Goal: Task Accomplishment & Management: Complete application form

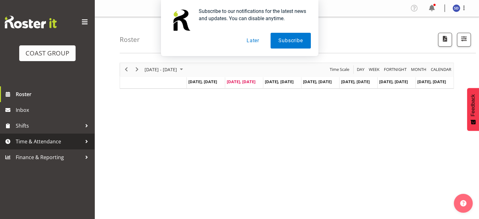
click at [28, 144] on span "Time & Attendance" at bounding box center [49, 141] width 66 height 9
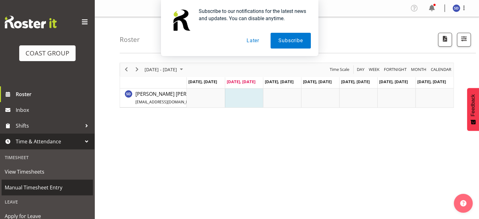
click at [21, 185] on span "Manual Timesheet Entry" at bounding box center [47, 187] width 85 height 9
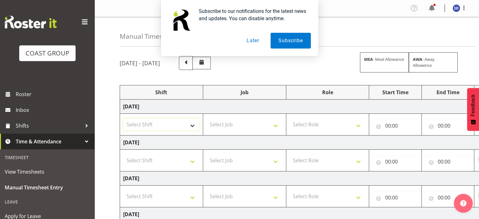
click at [193, 126] on select "Select Shift CHC SIGN ADMIN (LEAVE ALONE, DONT MAKE INACTIVE) DW CHC ARK WORK D…" at bounding box center [161, 124] width 77 height 13
select select "62216"
click at [123, 118] on select "Select Shift CHC SIGN ADMIN (LEAVE ALONE, DONT MAKE INACTIVE) DW CHC ARK WORK D…" at bounding box center [161, 124] width 77 height 13
click at [277, 123] on select "Select Job 1 Carlton Events 1 Carlton Hamilton 1 Carlton Wellington 1 EHS WAREH…" at bounding box center [244, 124] width 77 height 13
select select "9477"
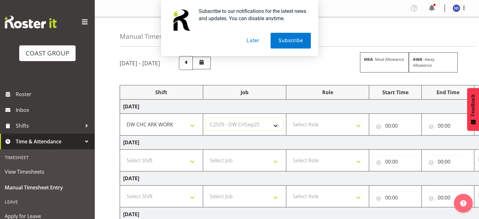
click at [206, 118] on select "Select Job 1 Carlton Events 1 Carlton Hamilton 1 Carlton Wellington 1 EHS WAREH…" at bounding box center [244, 124] width 77 height 13
click at [359, 125] on select "Select Role SIGNWRITER" at bounding box center [328, 124] width 77 height 13
select select "217"
click at [290, 118] on select "Select Role SIGNWRITER" at bounding box center [328, 124] width 77 height 13
click at [388, 125] on input "00:00" at bounding box center [396, 125] width 46 height 13
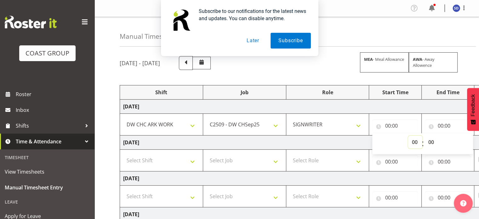
click at [414, 142] on select "00 01 02 03 04 05 06 07 08 09 10 11 12 13 14 15 16 17 18 19 20 21 22 23" at bounding box center [415, 142] width 14 height 13
select select "7"
click at [408, 136] on select "00 01 02 03 04 05 06 07 08 09 10 11 12 13 14 15 16 17 18 19 20 21 22 23" at bounding box center [415, 142] width 14 height 13
type input "07:00"
click at [432, 142] on select "00 01 02 03 04 05 06 07 08 09 10 11 12 13 14 15 16 17 18 19 20 21 22 23 24 25 2…" at bounding box center [432, 142] width 14 height 13
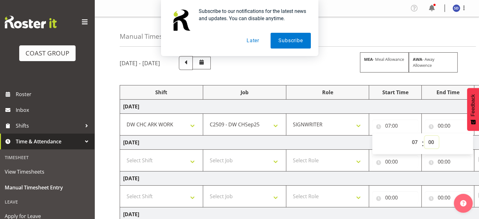
select select "30"
click at [425, 136] on select "00 01 02 03 04 05 06 07 08 09 10 11 12 13 14 15 16 17 18 19 20 21 22 23 24 25 2…" at bounding box center [432, 142] width 14 height 13
type input "07:30"
click at [440, 126] on input "00:00" at bounding box center [448, 125] width 46 height 13
click at [466, 139] on select "00 01 02 03 04 05 06 07 08 09 10 11 12 13 14 15 16 17 18 19 20 21 22 23" at bounding box center [468, 142] width 14 height 13
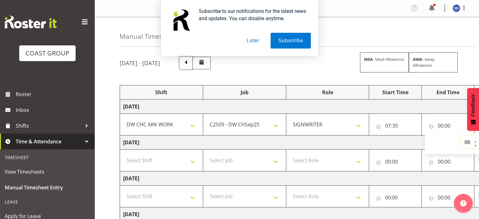
select select "19"
click at [461, 136] on select "00 01 02 03 04 05 06 07 08 09 10 11 12 13 14 15 16 17 18 19 20 21 22 23" at bounding box center [468, 142] width 14 height 13
type input "19:00"
click at [194, 161] on select "Select Shift CHC SIGN ADMIN (LEAVE ALONE, DONT MAKE INACTIVE) DW CHC ARK WORK D…" at bounding box center [161, 160] width 77 height 13
select select "62216"
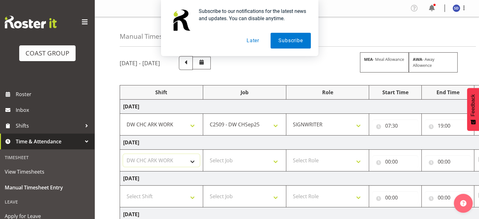
click at [123, 154] on select "Select Shift CHC SIGN ADMIN (LEAVE ALONE, DONT MAKE INACTIVE) DW CHC ARK WORK D…" at bounding box center [161, 160] width 77 height 13
click at [275, 161] on select "Select Job 1 Carlton Events 1 Carlton Hamilton 1 Carlton Wellington 1 EHS WAREH…" at bounding box center [244, 160] width 77 height 13
select select "9477"
click at [206, 154] on select "Select Job 1 Carlton Events 1 Carlton Hamilton 1 Carlton Wellington 1 EHS WAREH…" at bounding box center [244, 160] width 77 height 13
click at [358, 161] on select "Select Role SIGNWRITER" at bounding box center [328, 160] width 77 height 13
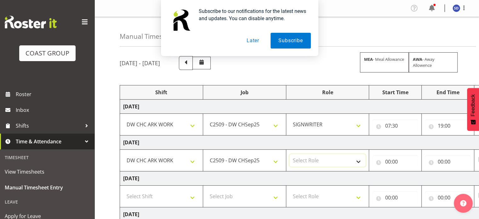
select select "217"
click at [290, 154] on select "Select Role SIGNWRITER" at bounding box center [328, 160] width 77 height 13
click at [389, 161] on input "00:00" at bounding box center [396, 161] width 46 height 13
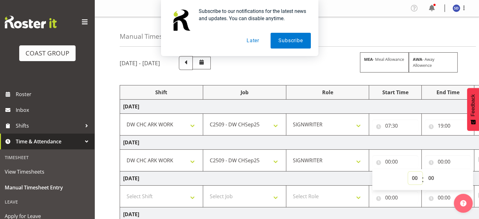
click at [415, 179] on select "00 01 02 03 04 05 06 07 08 09 10 11 12 13 14 15 16 17 18 19 20 21 22 23" at bounding box center [415, 178] width 14 height 13
select select "7"
click at [408, 172] on select "00 01 02 03 04 05 06 07 08 09 10 11 12 13 14 15 16 17 18 19 20 21 22 23" at bounding box center [415, 178] width 14 height 13
type input "07:00"
click at [431, 178] on select "00 01 02 03 04 05 06 07 08 09 10 11 12 13 14 15 16 17 18 19 20 21 22 23 24 25 2…" at bounding box center [432, 178] width 14 height 13
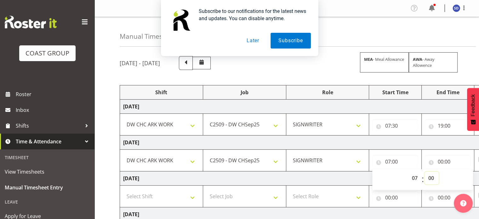
select select "30"
click at [425, 172] on select "00 01 02 03 04 05 06 07 08 09 10 11 12 13 14 15 16 17 18 19 20 21 22 23 24 25 2…" at bounding box center [432, 178] width 14 height 13
type input "07:30"
click at [440, 161] on input "00:00" at bounding box center [448, 161] width 46 height 13
click at [465, 176] on select "00 01 02 03 04 05 06 07 08 09 10 11 12 13 14 15 16 17 18 19 20 21 22 23" at bounding box center [468, 178] width 14 height 13
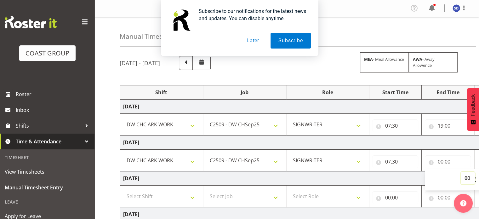
select select "19"
click at [461, 172] on select "00 01 02 03 04 05 06 07 08 09 10 11 12 13 14 15 16 17 18 19 20 21 22 23" at bounding box center [468, 178] width 14 height 13
type input "19:00"
click at [193, 196] on select "Select Shift CHC SIGN ADMIN (LEAVE ALONE, DONT MAKE INACTIVE) DW CHC ARK WORK D…" at bounding box center [161, 196] width 77 height 13
select select "62216"
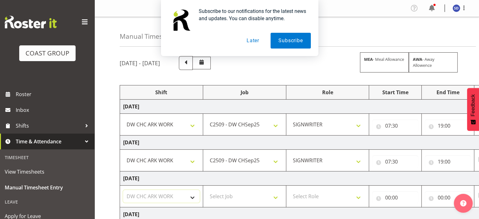
click at [123, 190] on select "Select Shift CHC SIGN ADMIN (LEAVE ALONE, DONT MAKE INACTIVE) DW CHC ARK WORK D…" at bounding box center [161, 196] width 77 height 13
click at [277, 197] on select "Select Job 1 Carlton Events 1 Carlton Hamilton 1 Carlton Wellington 1 EHS WAREH…" at bounding box center [244, 196] width 77 height 13
select select "9477"
click at [206, 190] on select "Select Job 1 Carlton Events 1 Carlton Hamilton 1 Carlton Wellington 1 EHS WAREH…" at bounding box center [244, 196] width 77 height 13
click at [358, 197] on select "Select Role SIGNWRITER" at bounding box center [328, 196] width 77 height 13
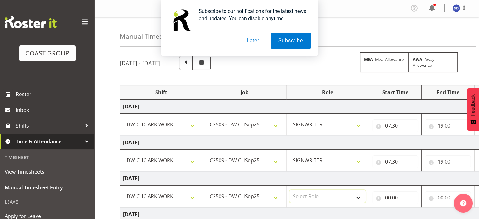
select select "217"
click at [290, 190] on select "Select Role SIGNWRITER" at bounding box center [328, 196] width 77 height 13
click at [388, 197] on input "00:00" at bounding box center [396, 197] width 46 height 13
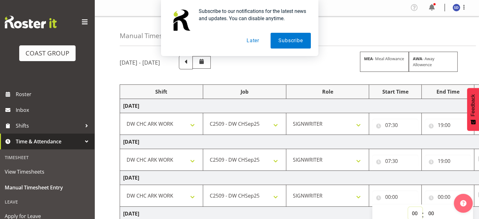
click at [415, 214] on select "00 01 02 03 04 05 06 07 08 09 10 11 12 13 14 15 16 17 18 19 20 21 22 23" at bounding box center [415, 213] width 14 height 13
select select "7"
click at [408, 207] on select "00 01 02 03 04 05 06 07 08 09 10 11 12 13 14 15 16 17 18 19 20 21 22 23" at bounding box center [415, 213] width 14 height 13
type input "07:00"
click at [432, 212] on select "00 01 02 03 04 05 06 07 08 09 10 11 12 13 14 15 16 17 18 19 20 21 22 23 24 25 2…" at bounding box center [432, 213] width 14 height 13
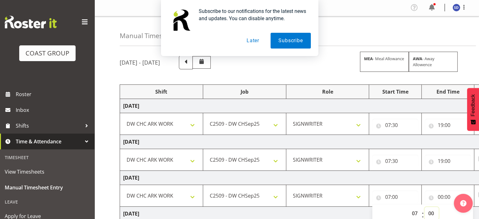
select select "30"
click at [425, 207] on select "00 01 02 03 04 05 06 07 08 09 10 11 12 13 14 15 16 17 18 19 20 21 22 23 24 25 2…" at bounding box center [432, 213] width 14 height 13
type input "07:30"
click at [441, 196] on input "00:00" at bounding box center [448, 197] width 46 height 13
click at [469, 212] on div at bounding box center [463, 202] width 19 height 22
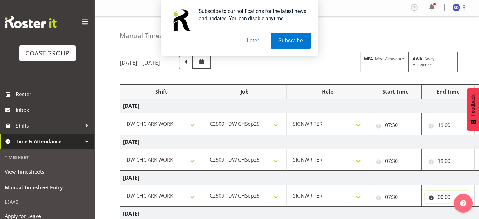
click at [442, 195] on input "00:00" at bounding box center [448, 197] width 46 height 13
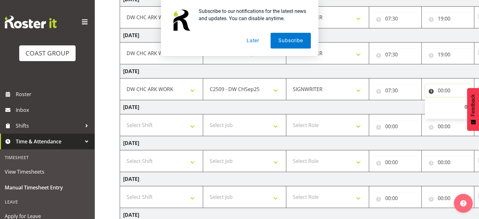
scroll to position [116, 0]
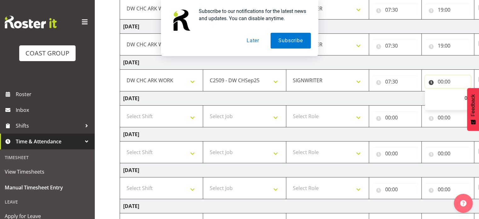
click at [440, 80] on input "00:00" at bounding box center [448, 81] width 46 height 13
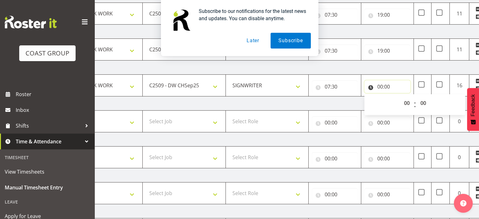
scroll to position [109, 0]
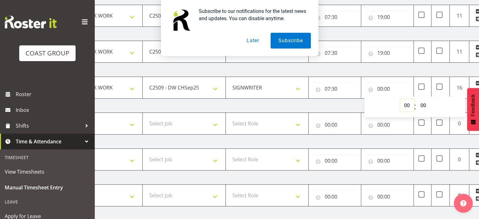
click at [406, 101] on select "00 01 02 03 04 05 06 07 08 09 10 11 12 13 14 15 16 17 18 19 20 21 22 23" at bounding box center [408, 105] width 14 height 13
select select "16"
click at [401, 99] on select "00 01 02 03 04 05 06 07 08 09 10 11 12 13 14 15 16 17 18 19 20 21 22 23" at bounding box center [408, 105] width 14 height 13
type input "16:00"
click at [419, 215] on td "Tuesday 30th September 2025" at bounding box center [280, 213] width 441 height 14
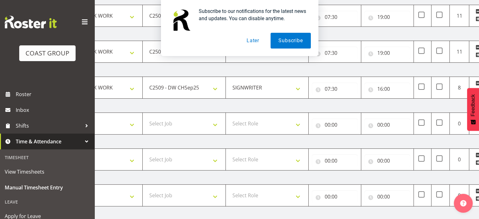
click at [419, 215] on td "Tuesday 30th September 2025" at bounding box center [280, 213] width 441 height 14
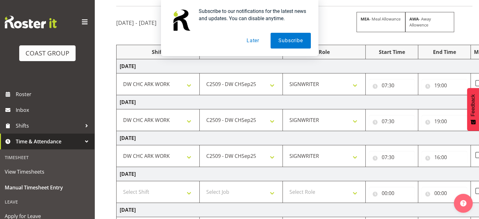
scroll to position [35, 0]
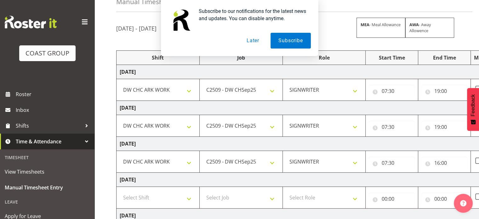
click at [250, 41] on button "Later" at bounding box center [253, 41] width 28 height 16
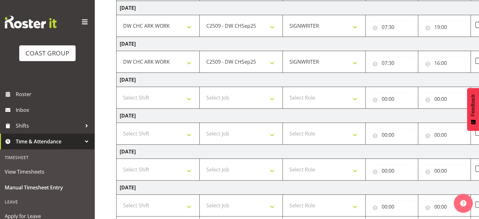
scroll to position [137, 0]
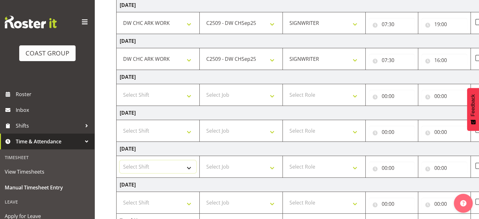
click at [190, 166] on select "Select Shift CHC SIGN ADMIN (LEAVE ALONE, DONT MAKE INACTIVE) DW CHC ARK WORK D…" at bounding box center [158, 166] width 77 height 13
select select "62216"
click at [120, 160] on select "Select Shift CHC SIGN ADMIN (LEAVE ALONE, DONT MAKE INACTIVE) DW CHC ARK WORK D…" at bounding box center [158, 166] width 77 height 13
click at [271, 167] on select "Select Job 1 Carlton Events 1 Carlton Hamilton 1 Carlton Wellington 1 EHS WAREH…" at bounding box center [241, 166] width 77 height 13
select select "9477"
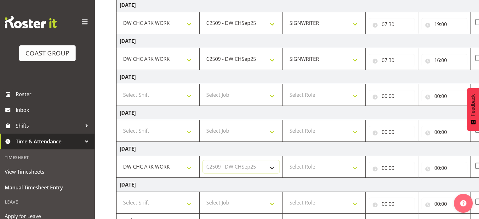
click at [203, 160] on select "Select Job 1 Carlton Events 1 Carlton Hamilton 1 Carlton Wellington 1 EHS WAREH…" at bounding box center [241, 166] width 77 height 13
click at [356, 168] on select "Select Role SIGNWRITER" at bounding box center [324, 166] width 77 height 13
select select "217"
click at [286, 160] on select "Select Role SIGNWRITER" at bounding box center [324, 166] width 77 height 13
click at [385, 166] on input "00:00" at bounding box center [392, 168] width 46 height 13
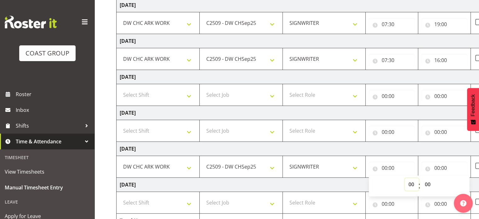
click at [412, 183] on select "00 01 02 03 04 05 06 07 08 09 10 11 12 13 14 15 16 17 18 19 20 21 22 23" at bounding box center [412, 184] width 14 height 13
select select "8"
click at [405, 178] on select "00 01 02 03 04 05 06 07 08 09 10 11 12 13 14 15 16 17 18 19 20 21 22 23" at bounding box center [412, 184] width 14 height 13
type input "08:00"
click at [437, 165] on input "00:00" at bounding box center [445, 168] width 46 height 13
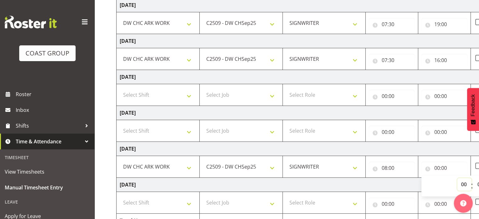
click at [464, 183] on select "00 01 02 03 04 05 06 07 08 09 10 11 12 13 14 15 16 17 18 19 20 21 22 23" at bounding box center [465, 184] width 14 height 13
select select "16"
click at [458, 178] on select "00 01 02 03 04 05 06 07 08 09 10 11 12 13 14 15 16 17 18 19 20 21 22 23" at bounding box center [465, 184] width 14 height 13
type input "16:00"
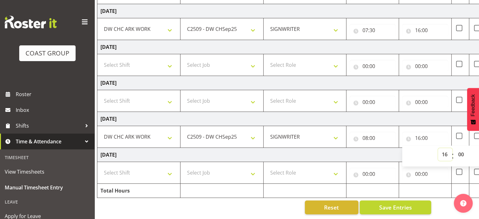
scroll to position [0, 25]
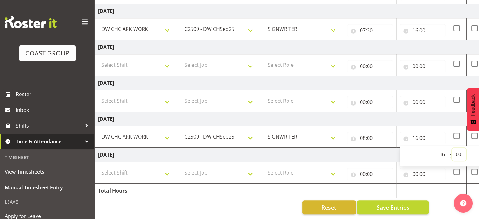
click at [458, 151] on select "00 01 02 03 04 05 06 07 08 09 10 11 12 13 14 15 16 17 18 19 20 21 22 23 24 25 2…" at bounding box center [459, 154] width 14 height 13
select select "30"
click at [452, 148] on select "00 01 02 03 04 05 06 07 08 09 10 11 12 13 14 15 16 17 18 19 20 21 22 23 24 25 2…" at bounding box center [459, 154] width 14 height 13
type input "16:30"
click at [166, 170] on select "Select Shift CHC SIGN ADMIN (LEAVE ALONE, DONT MAKE INACTIVE) DW CHC ARK WORK D…" at bounding box center [136, 172] width 77 height 13
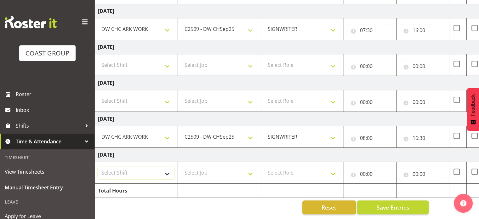
select select "62216"
click at [98, 166] on select "Select Shift CHC SIGN ADMIN (LEAVE ALONE, DONT MAKE INACTIVE) DW CHC ARK WORK D…" at bounding box center [136, 172] width 77 height 13
click at [249, 169] on select "Select Job 1 Carlton Events 1 Carlton Hamilton 1 Carlton Wellington 1 EHS WAREH…" at bounding box center [219, 172] width 77 height 13
select select "9477"
click at [181, 166] on select "Select Job 1 Carlton Events 1 Carlton Hamilton 1 Carlton Wellington 1 EHS WAREH…" at bounding box center [219, 172] width 77 height 13
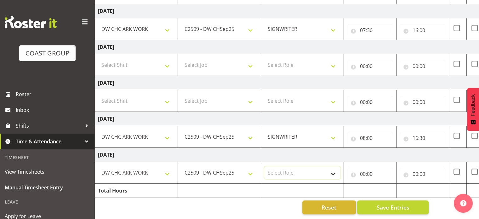
click at [334, 169] on select "Select Role SIGNWRITER" at bounding box center [302, 172] width 77 height 13
select select "217"
click at [264, 166] on select "Select Role SIGNWRITER" at bounding box center [302, 172] width 77 height 13
click at [363, 170] on input "00:00" at bounding box center [370, 174] width 46 height 13
click at [390, 185] on select "00 01 02 03 04 05 06 07 08 09 10 11 12 13 14 15 16 17 18 19 20 21 22 23" at bounding box center [390, 190] width 14 height 13
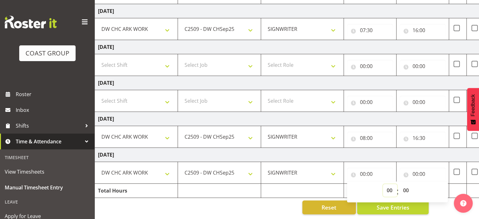
select select "8"
click at [383, 184] on select "00 01 02 03 04 05 06 07 08 09 10 11 12 13 14 15 16 17 18 19 20 21 22 23" at bounding box center [390, 190] width 14 height 13
type input "08:00"
click at [415, 170] on input "00:00" at bounding box center [423, 174] width 46 height 13
click at [443, 185] on select "00 01 02 03 04 05 06 07 08 09 10 11 12 13 14 15 16 17 18 19 20 21 22 23" at bounding box center [443, 190] width 14 height 13
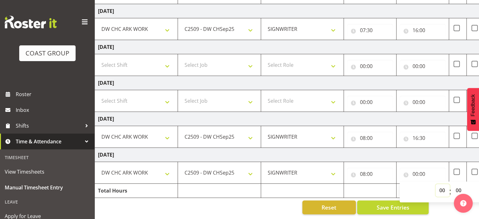
select select "16"
click at [436, 184] on select "00 01 02 03 04 05 06 07 08 09 10 11 12 13 14 15 16 17 18 19 20 21 22 23" at bounding box center [443, 190] width 14 height 13
type input "16:00"
click at [458, 186] on select "00 01 02 03 04 05 06 07 08 09 10 11 12 13 14 15 16 17 18 19 20 21 22 23 24 25 2…" at bounding box center [459, 190] width 14 height 13
select select "30"
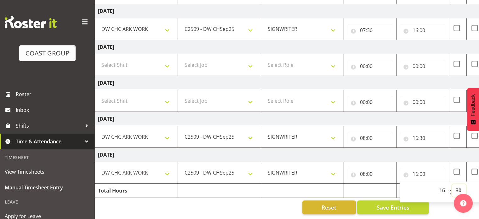
click at [452, 184] on select "00 01 02 03 04 05 06 07 08 09 10 11 12 13 14 15 16 17 18 19 20 21 22 23 24 25 2…" at bounding box center [459, 190] width 14 height 13
type input "16:30"
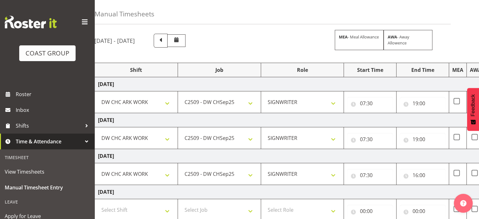
scroll to position [21, 0]
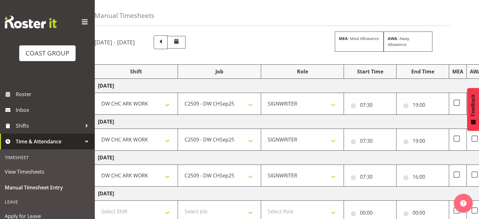
click at [472, 72] on div "AWA" at bounding box center [476, 72] width 12 height 8
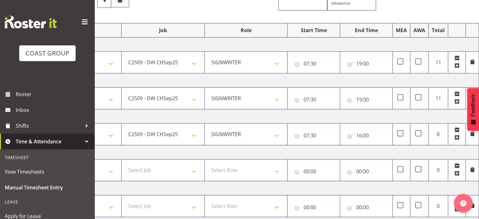
scroll to position [62, 0]
click at [419, 30] on div "AWA" at bounding box center [420, 31] width 12 height 8
click at [419, 61] on span at bounding box center [418, 62] width 6 height 6
click at [419, 61] on input "checkbox" at bounding box center [417, 62] width 4 height 4
checkbox input "true"
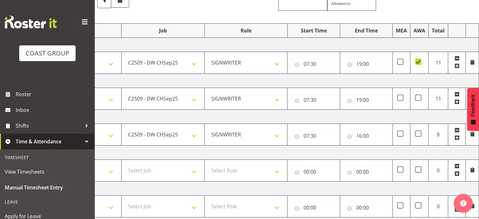
drag, startPoint x: 419, startPoint y: 61, endPoint x: 399, endPoint y: 83, distance: 29.5
click at [399, 83] on tbody "Wednesday 24th September 2025 CHC SIGN ADMIN (LEAVE ALONE, DONT MAKE INACTIVE) …" at bounding box center [258, 171] width 441 height 266
click at [401, 59] on span at bounding box center [400, 62] width 6 height 6
click at [401, 60] on input "checkbox" at bounding box center [399, 62] width 4 height 4
checkbox input "true"
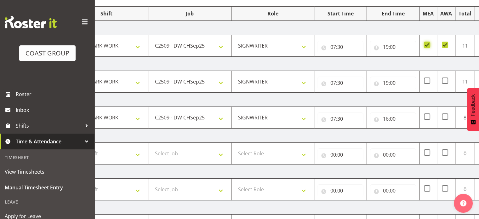
scroll to position [0, 55]
click at [390, 119] on input "16:00" at bounding box center [393, 119] width 46 height 13
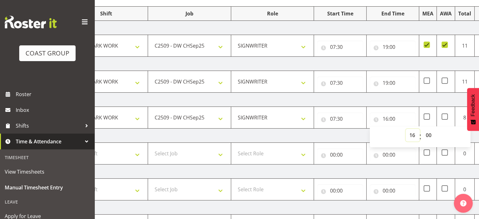
click at [413, 135] on select "00 01 02 03 04 05 06 07 08 09 10 11 12 13 14 15 16 17 18 19 20 21 22 23" at bounding box center [413, 135] width 14 height 13
select select "17"
click at [406, 129] on select "00 01 02 03 04 05 06 07 08 09 10 11 12 13 14 15 16 17 18 19 20 21 22 23" at bounding box center [413, 135] width 14 height 13
type input "17:00"
click at [407, 100] on td "Friday 26th September 2025" at bounding box center [285, 100] width 441 height 14
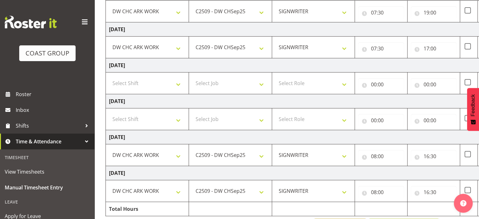
scroll to position [157, 0]
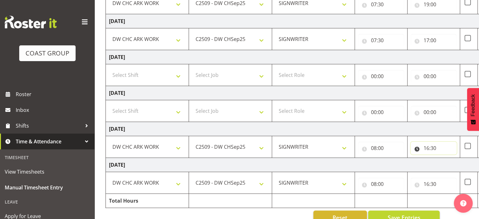
click at [435, 149] on input "16:30" at bounding box center [434, 148] width 46 height 13
click at [455, 162] on select "00 01 02 03 04 05 06 07 08 09 10 11 12 13 14 15 16 17 18 19 20 21 22 23" at bounding box center [454, 164] width 14 height 13
select select "17"
click at [447, 158] on select "00 01 02 03 04 05 06 07 08 09 10 11 12 13 14 15 16 17 18 19 20 21 22 23" at bounding box center [454, 164] width 14 height 13
type input "17:30"
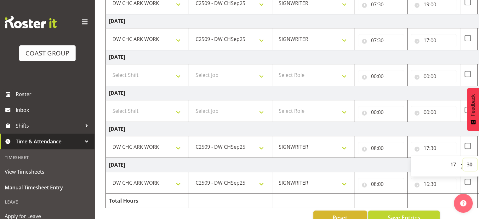
click at [469, 164] on select "00 01 02 03 04 05 06 07 08 09 10 11 12 13 14 15 16 17 18 19 20 21 22 23 24 25 2…" at bounding box center [470, 164] width 14 height 13
select select "0"
click at [463, 158] on select "00 01 02 03 04 05 06 07 08 09 10 11 12 13 14 15 16 17 18 19 20 21 22 23 24 25 2…" at bounding box center [470, 164] width 14 height 13
type input "17:00"
click at [295, 209] on div "September 24th - September 30th 2025 MEA - Meal Allowance AWA - Away Allowence …" at bounding box center [286, 61] width 360 height 335
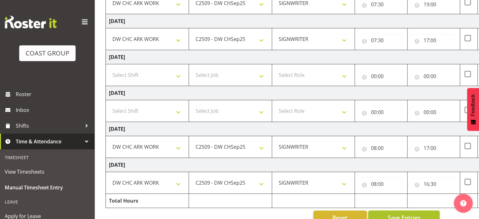
click at [383, 214] on button "Save Entries" at bounding box center [404, 218] width 72 height 14
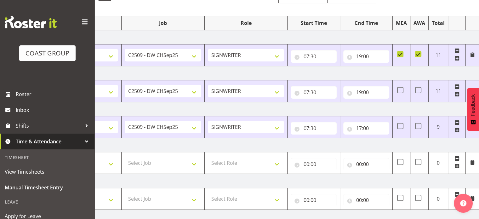
scroll to position [171, 0]
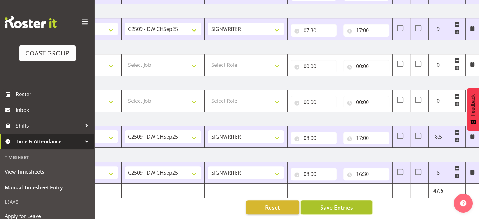
click at [365, 202] on button "Save Entries" at bounding box center [337, 207] width 72 height 14
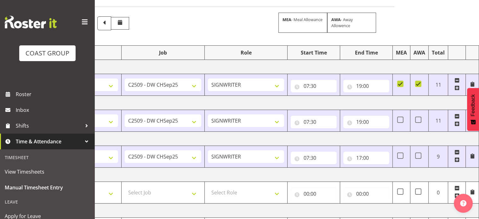
scroll to position [0, 0]
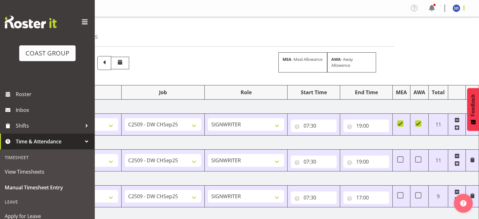
click at [463, 10] on span at bounding box center [465, 8] width 8 height 8
click at [433, 32] on link "Log Out" at bounding box center [438, 32] width 61 height 11
